Goal: Task Accomplishment & Management: Manage account settings

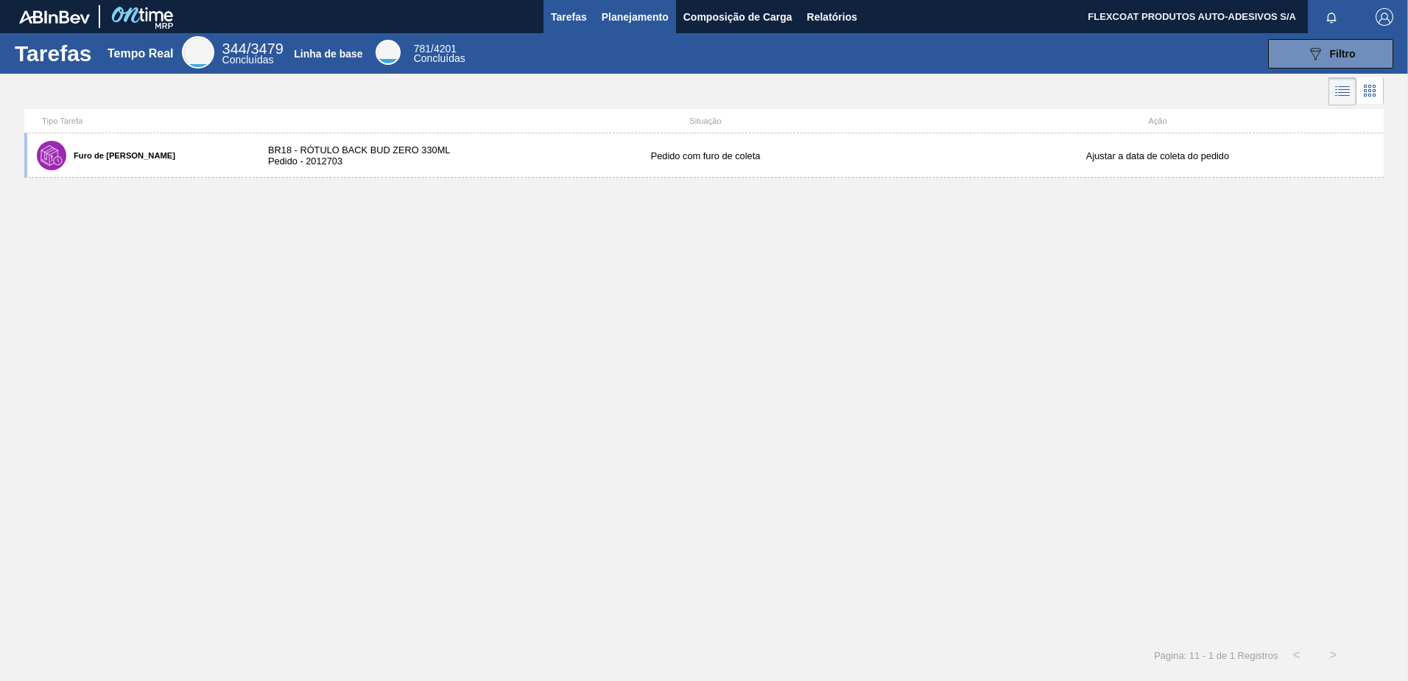
click at [646, 13] on span "Planejamento" at bounding box center [635, 17] width 67 height 18
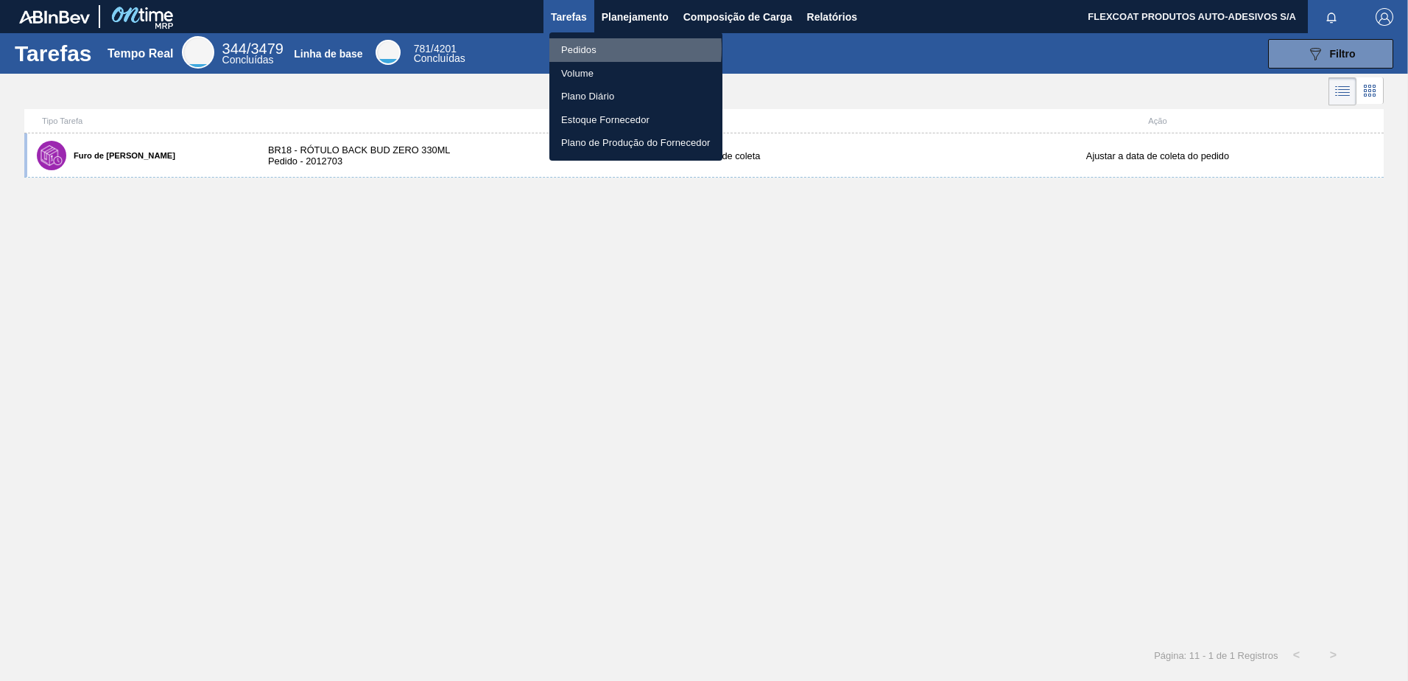
click at [581, 49] on li "Pedidos" at bounding box center [636, 50] width 173 height 24
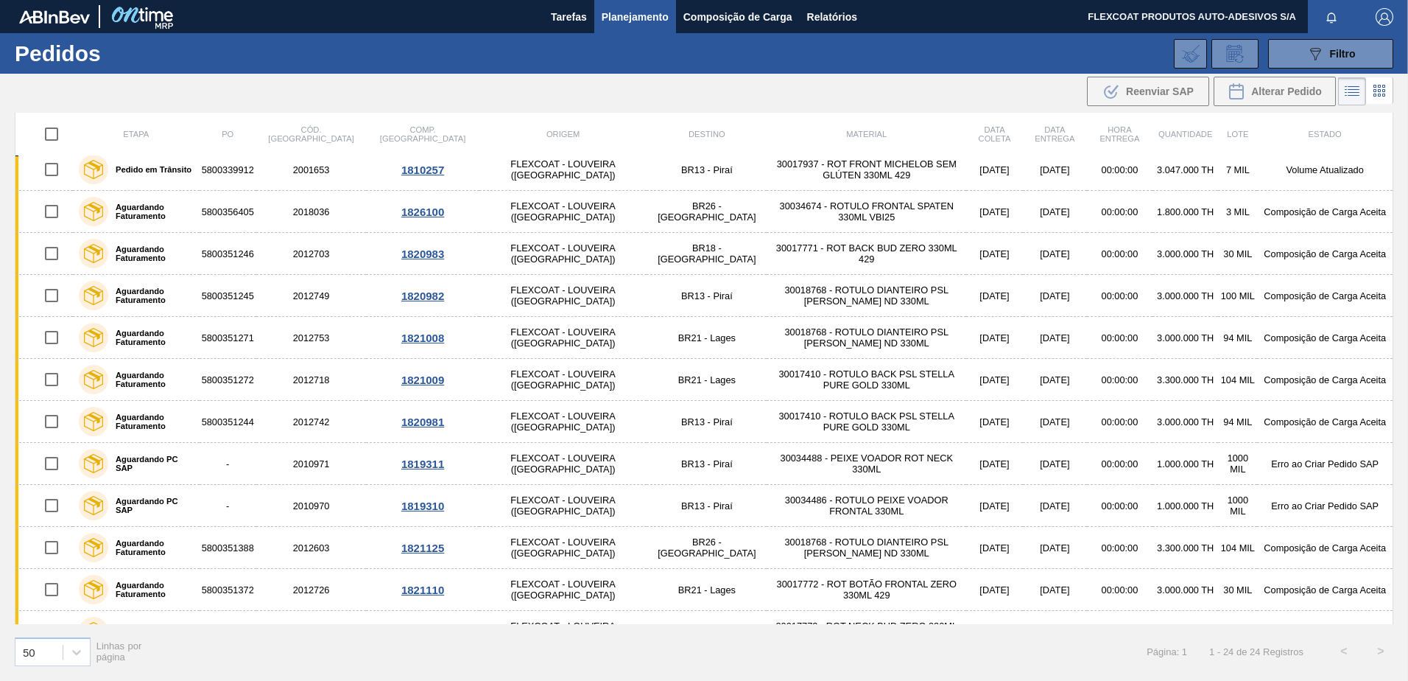
scroll to position [99, 0]
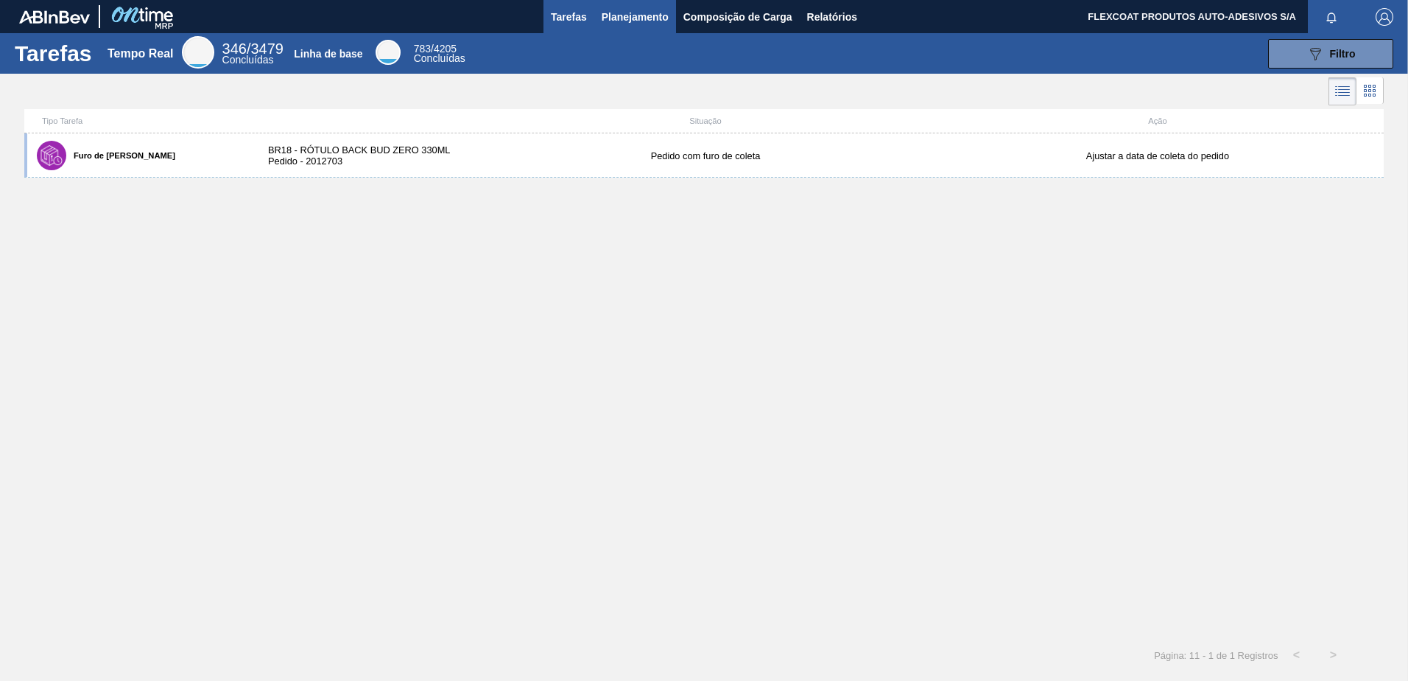
click at [620, 19] on span "Planejamento" at bounding box center [635, 17] width 67 height 18
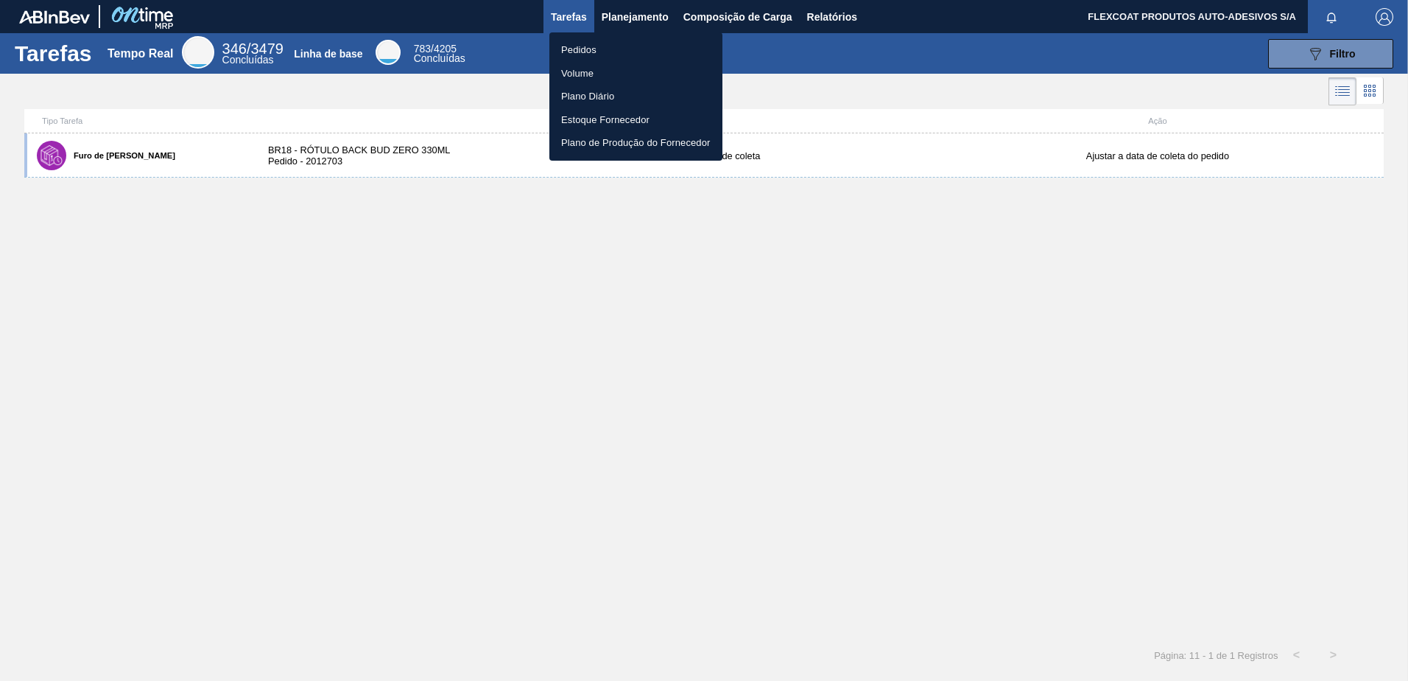
click at [580, 50] on li "Pedidos" at bounding box center [636, 50] width 173 height 24
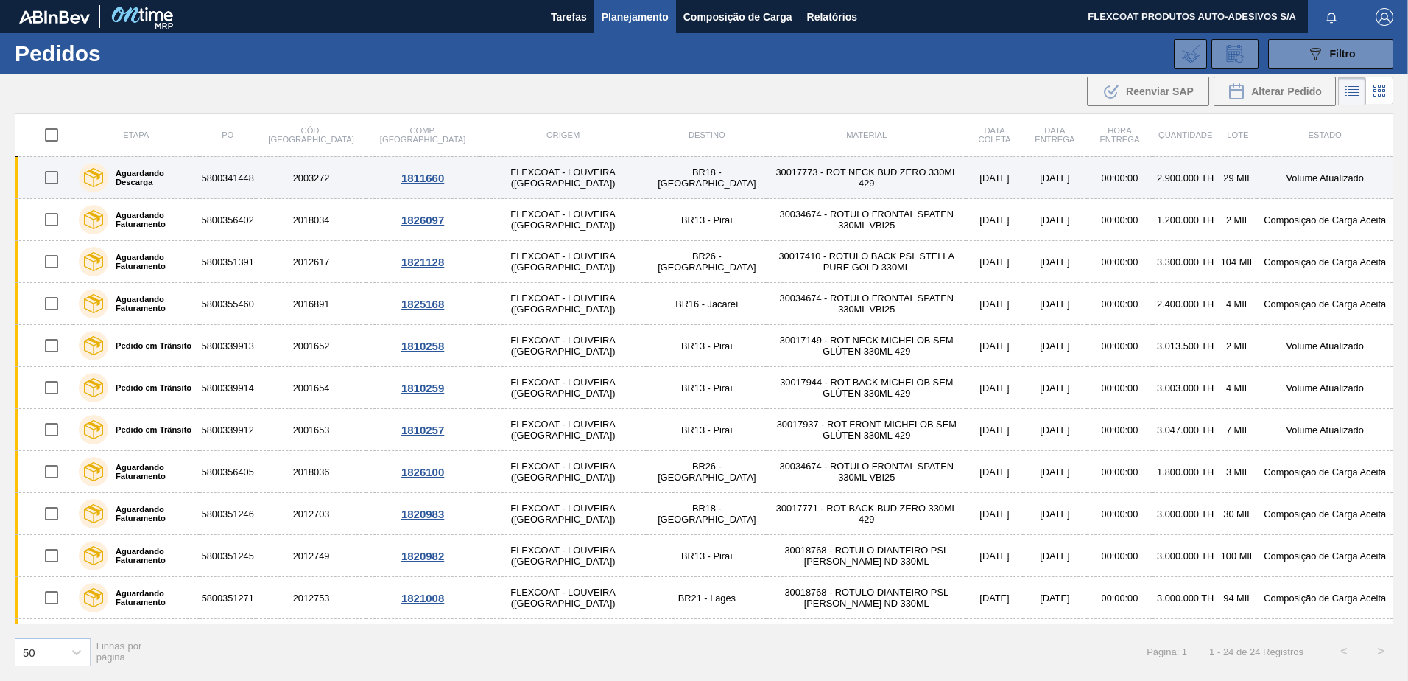
click at [164, 179] on label "Aguardando Descarga" at bounding box center [150, 178] width 85 height 18
